Goal: Task Accomplishment & Management: Manage account settings

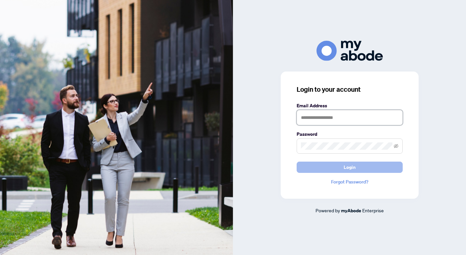
type input "**********"
click at [350, 165] on span "Login" at bounding box center [350, 167] width 12 height 11
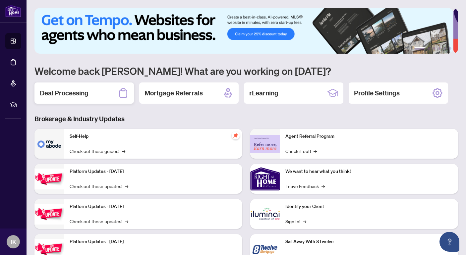
click at [63, 91] on h2 "Deal Processing" at bounding box center [64, 93] width 49 height 9
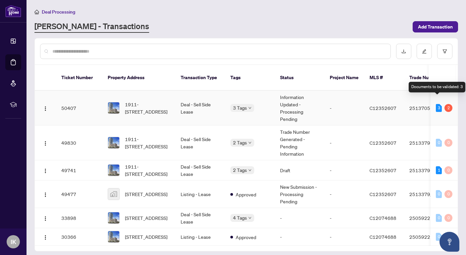
click at [436, 104] on div "3" at bounding box center [439, 108] width 6 height 8
click at [448, 104] on div "2" at bounding box center [449, 108] width 8 height 8
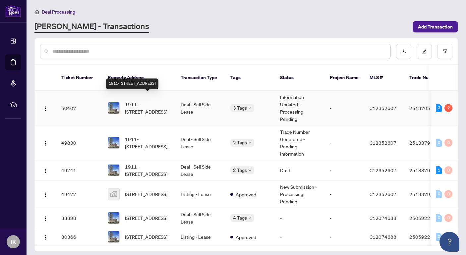
click at [140, 101] on span "1911-[STREET_ADDRESS]" at bounding box center [147, 108] width 45 height 15
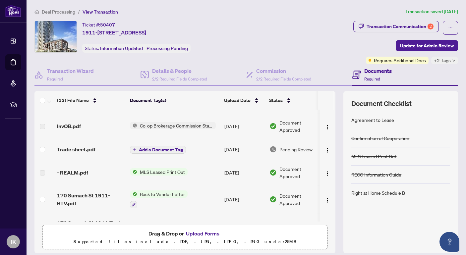
scroll to position [33, 0]
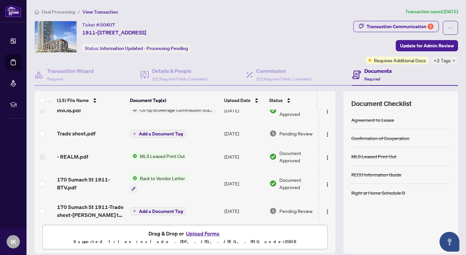
click at [285, 130] on span "Pending Review" at bounding box center [296, 133] width 33 height 7
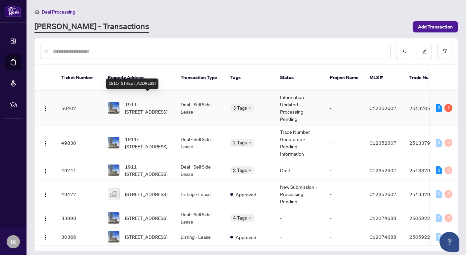
click at [157, 101] on span "1911-[STREET_ADDRESS]" at bounding box center [147, 108] width 45 height 15
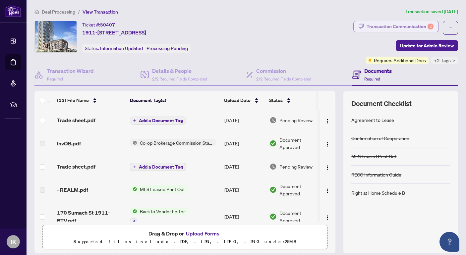
click at [382, 27] on div "Transaction Communication 2" at bounding box center [400, 26] width 67 height 11
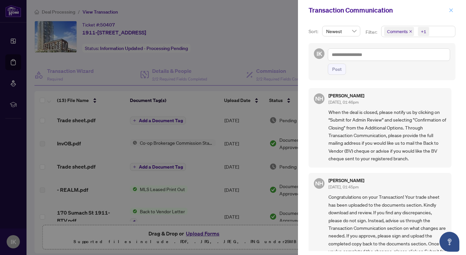
click at [451, 9] on icon "close" at bounding box center [451, 10] width 5 height 5
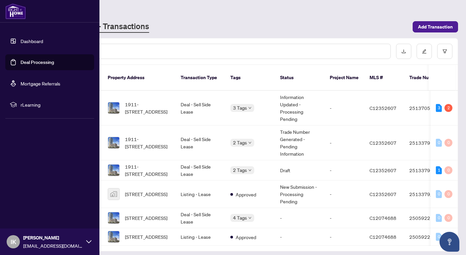
click at [15, 238] on span "IK" at bounding box center [14, 241] width 6 height 9
click at [31, 202] on span "Logout" at bounding box center [26, 202] width 15 height 11
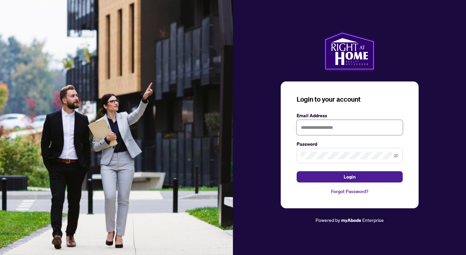
type input "**********"
